Goal: Find contact information: Find contact information

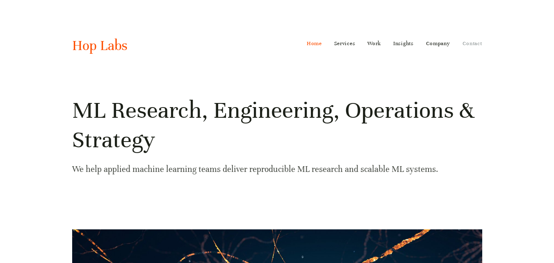
click at [481, 47] on link "Contact" at bounding box center [473, 43] width 20 height 13
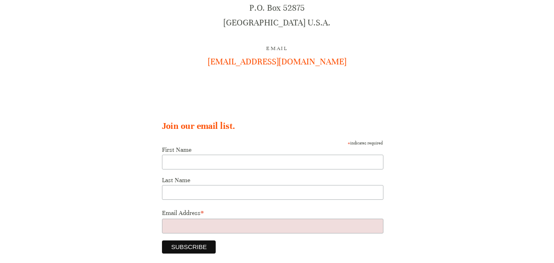
scroll to position [64, 0]
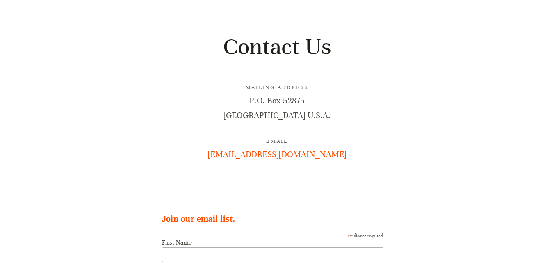
drag, startPoint x: 560, startPoint y: 73, endPoint x: 543, endPoint y: 105, distance: 36.6
click at [543, 105] on html "Home Services ML/AI Research ML/AI Engineering ML/AI Operations ML/AI Strategy" at bounding box center [277, 190] width 554 height 509
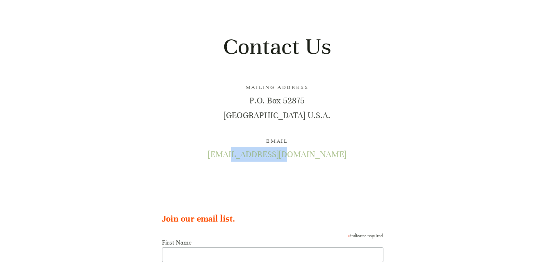
drag, startPoint x: 314, startPoint y: 158, endPoint x: 261, endPoint y: 153, distance: 53.6
click at [261, 153] on p "hello@hoplabs.com" at bounding box center [277, 154] width 410 height 14
copy link "@hoplabs.com"
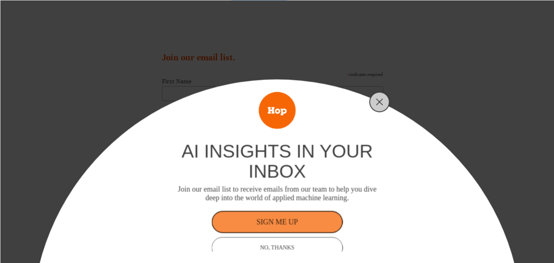
scroll to position [230, 0]
click at [380, 100] on icon "Close" at bounding box center [379, 101] width 7 height 7
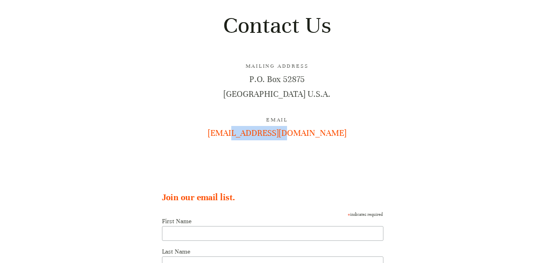
scroll to position [82, 0]
